Goal: Task Accomplishment & Management: Use online tool/utility

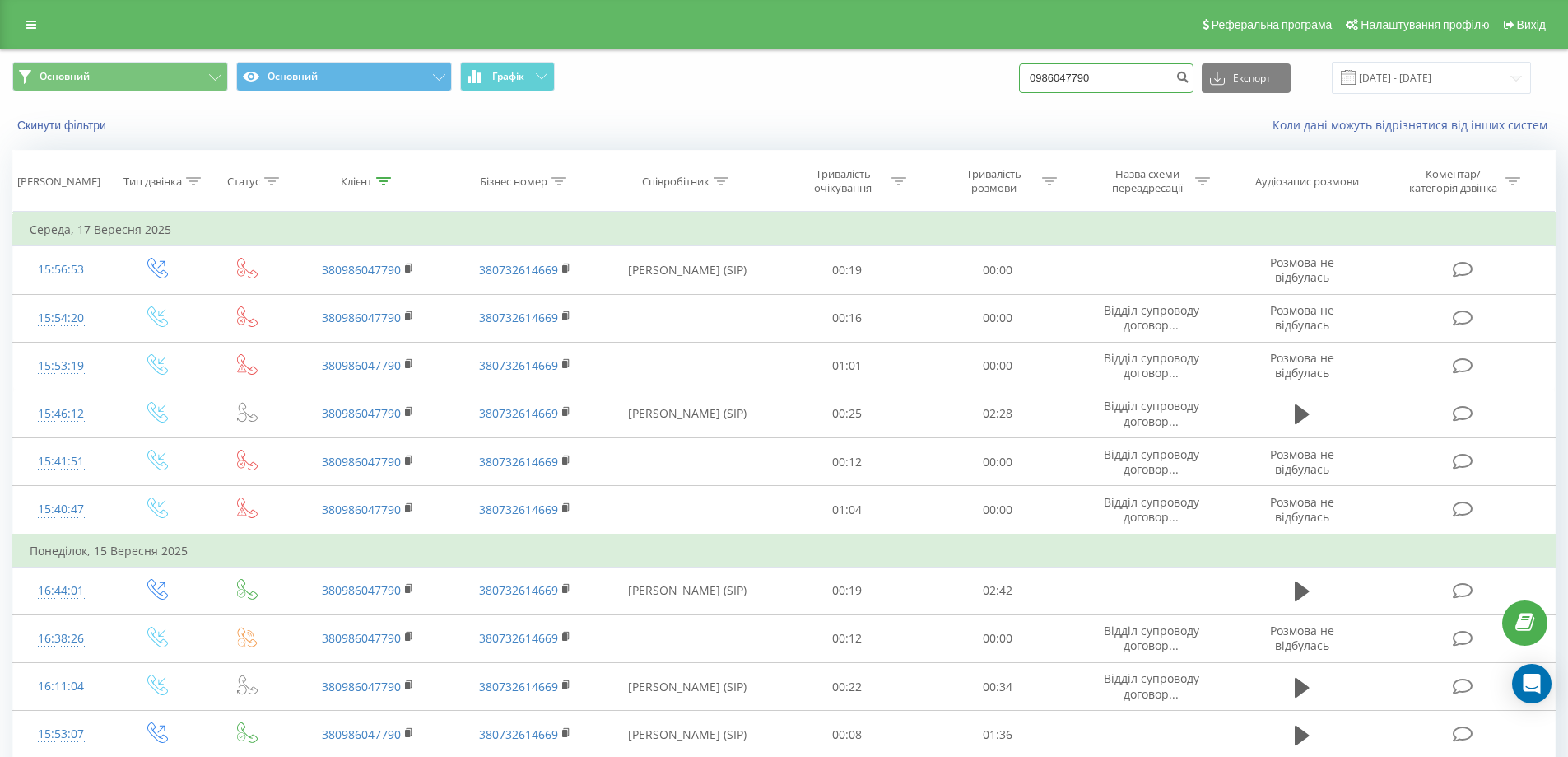
drag, startPoint x: 1139, startPoint y: 78, endPoint x: 909, endPoint y: 53, distance: 231.4
click at [904, 65] on div "Основний Основний Графік 0986047790 Експорт .csv .xls .xlsx [DATE] - [DATE]" at bounding box center [784, 78] width 1544 height 33
paste input "38050309794"
type input "380503097940"
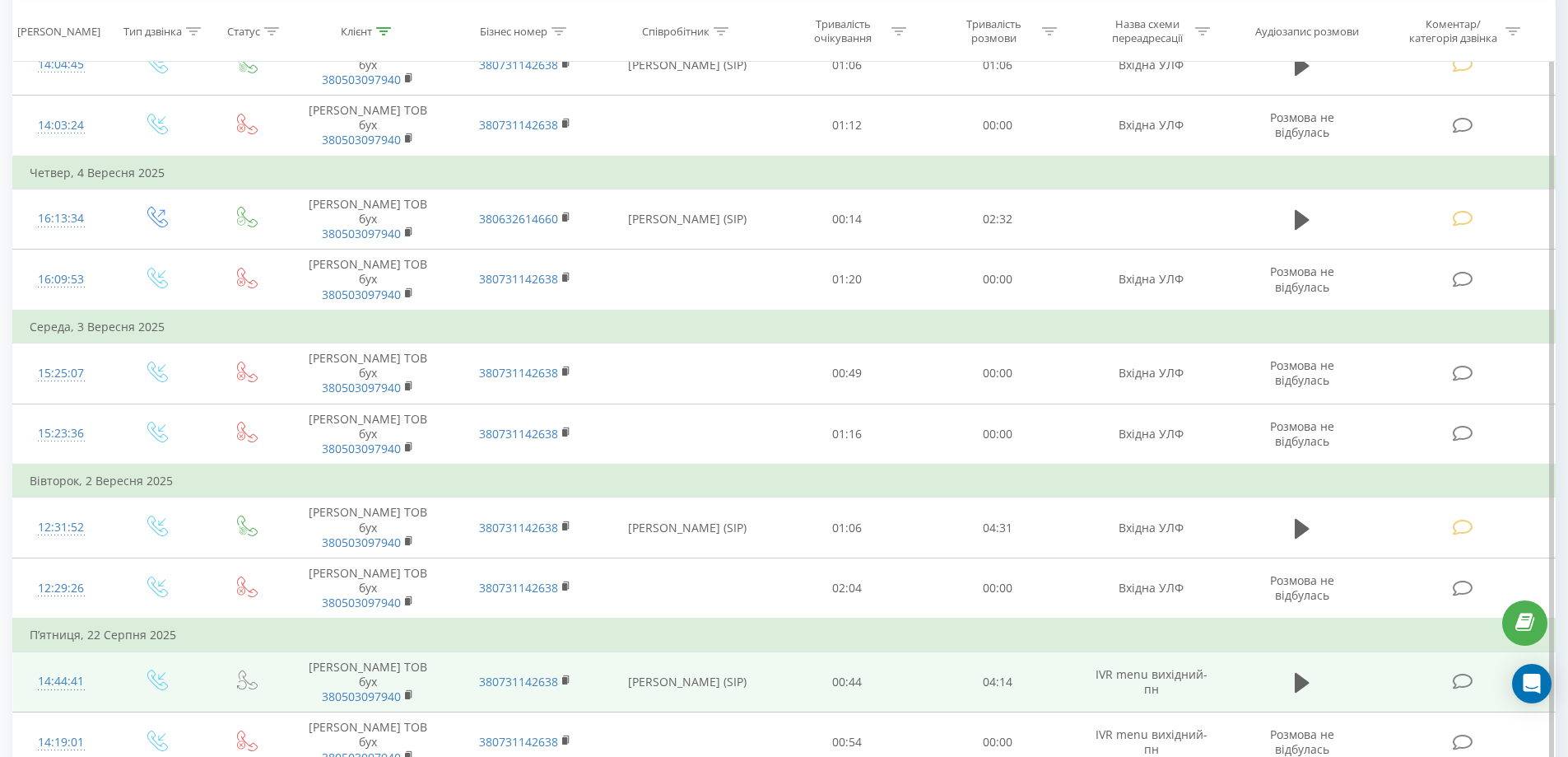
scroll to position [193, 0]
